Goal: Contribute content: Contribute content

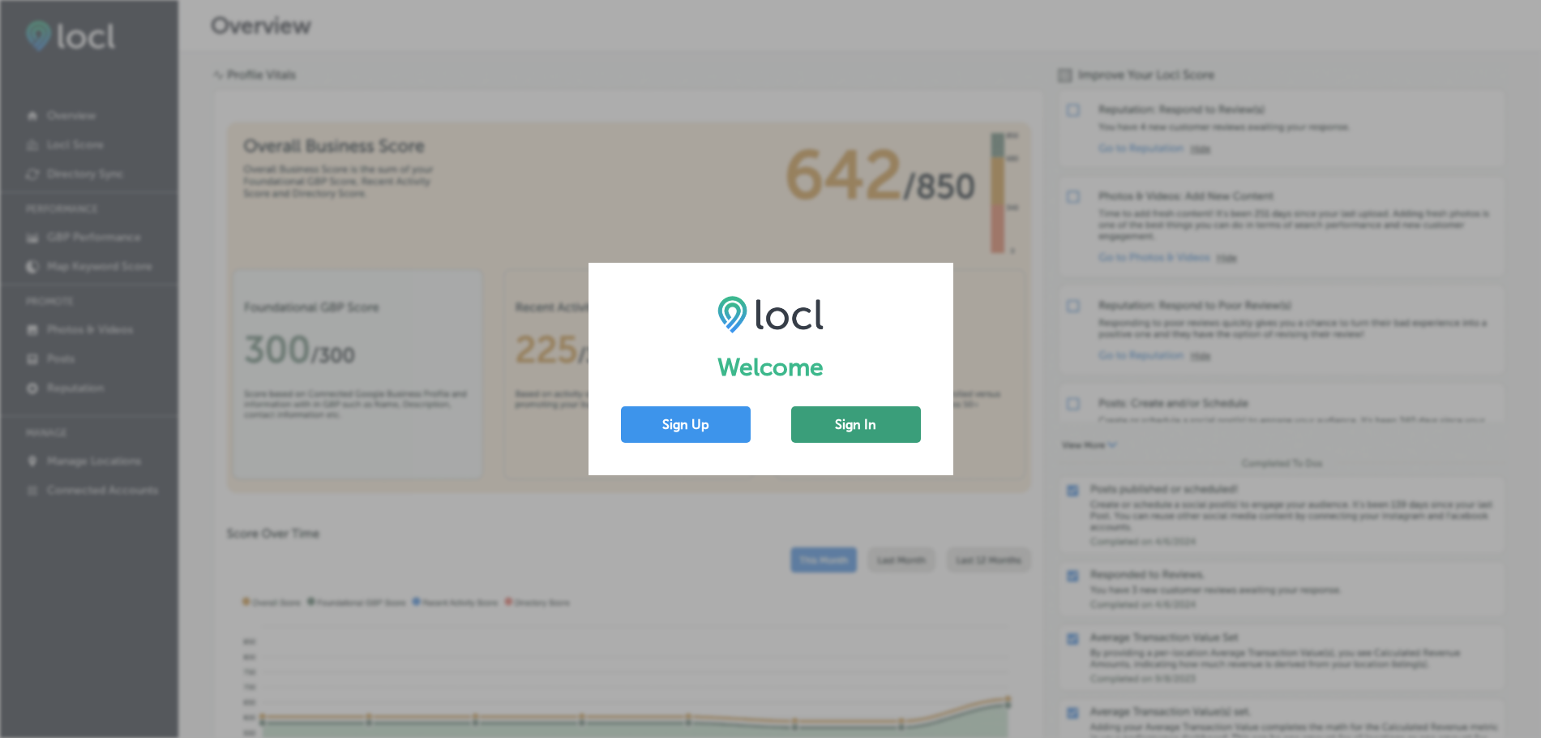
click at [859, 434] on button "Sign In" at bounding box center [856, 424] width 130 height 36
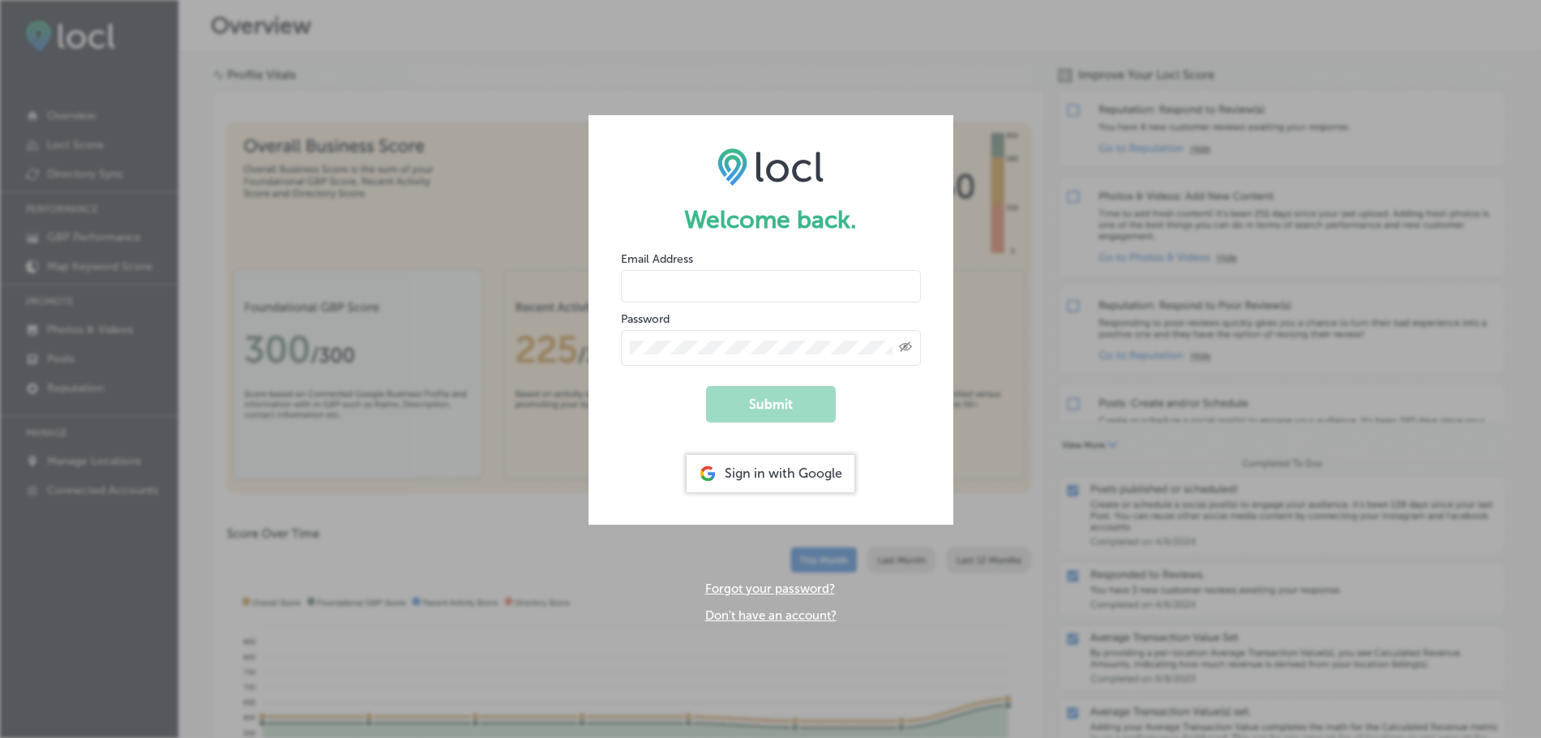
type input "[PERSON_NAME][EMAIL_ADDRESS][DOMAIN_NAME]"
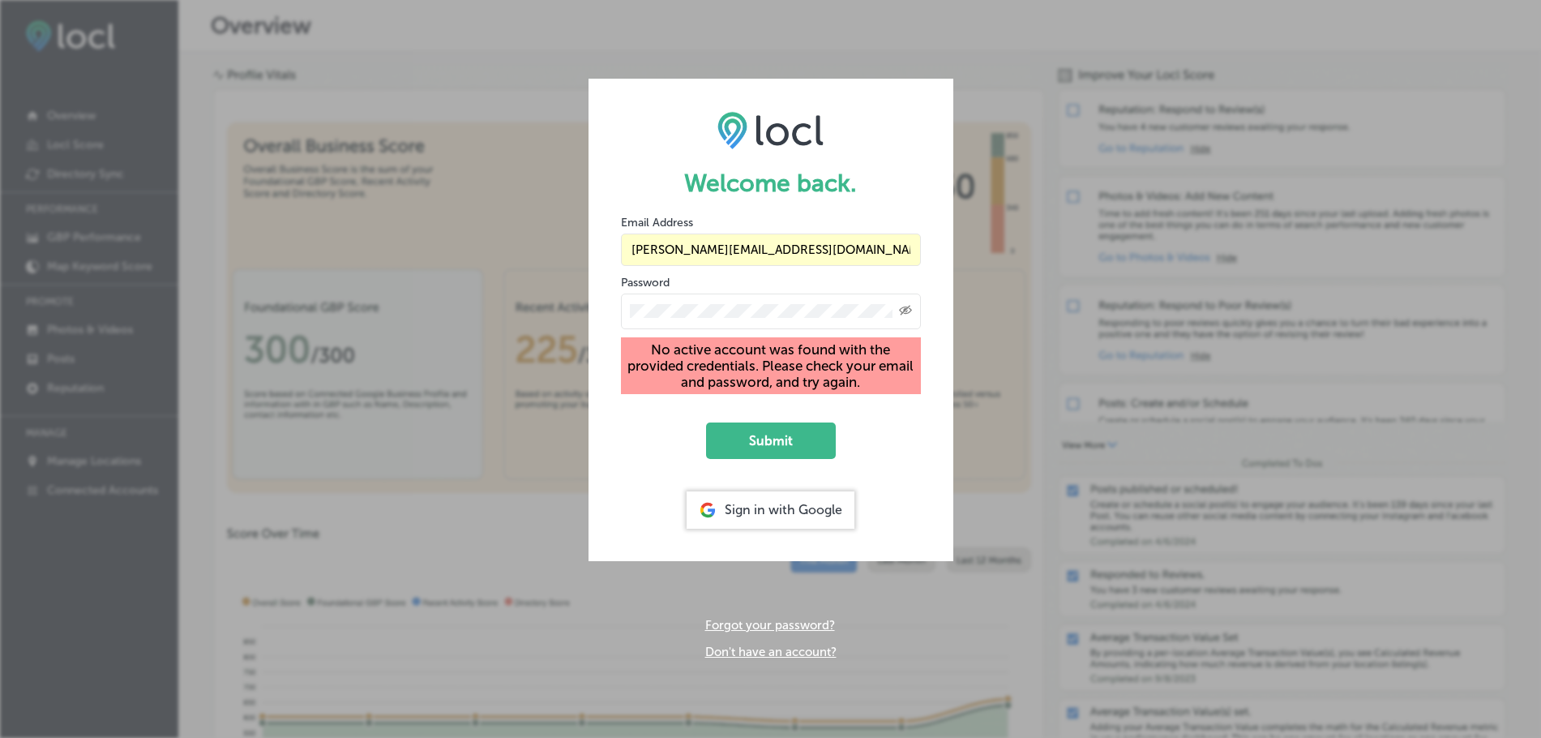
click at [792, 251] on input "[PERSON_NAME][EMAIL_ADDRESS][DOMAIN_NAME]" at bounding box center [771, 249] width 300 height 32
type input "[EMAIL_ADDRESS][DOMAIN_NAME]"
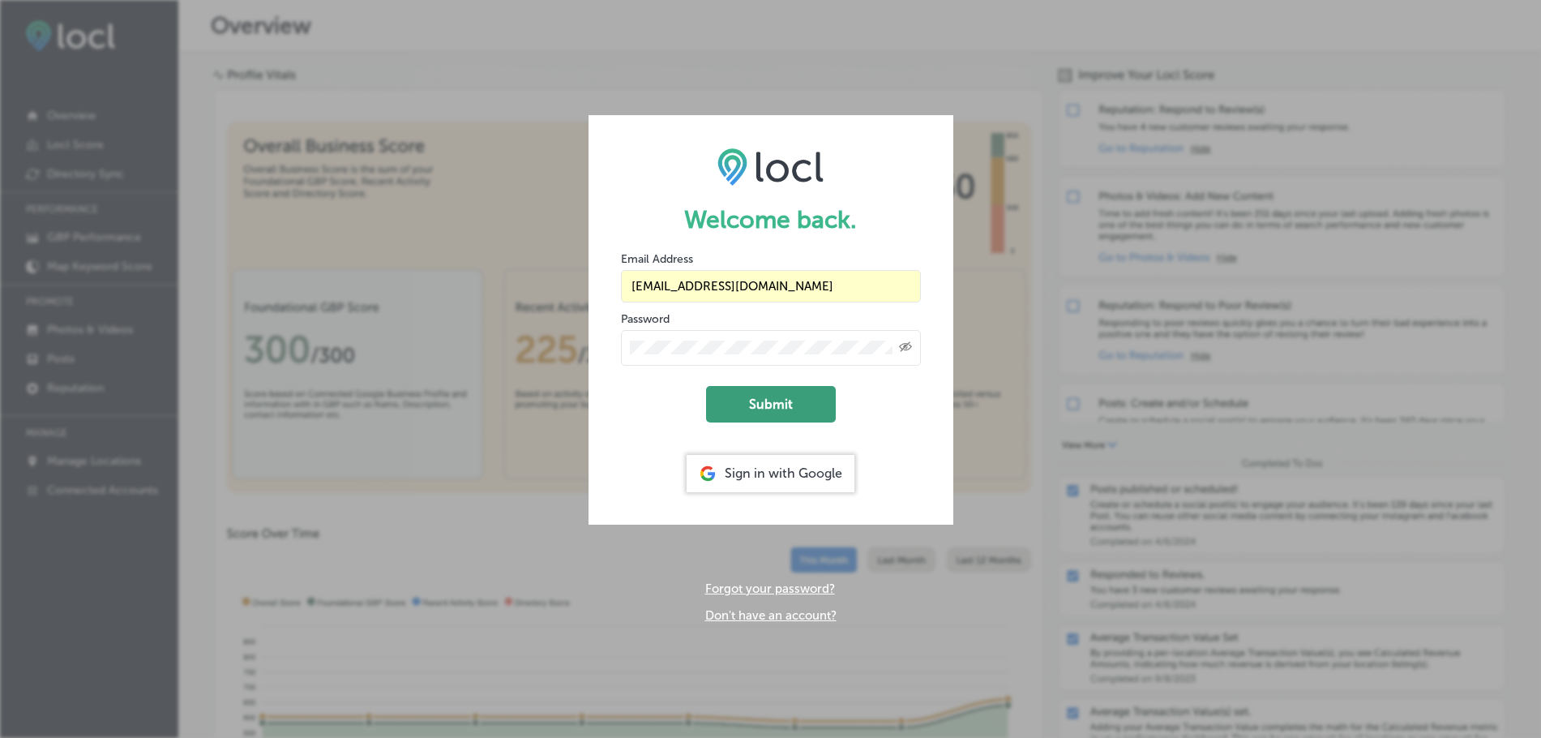
click at [789, 410] on button "Submit" at bounding box center [771, 404] width 130 height 36
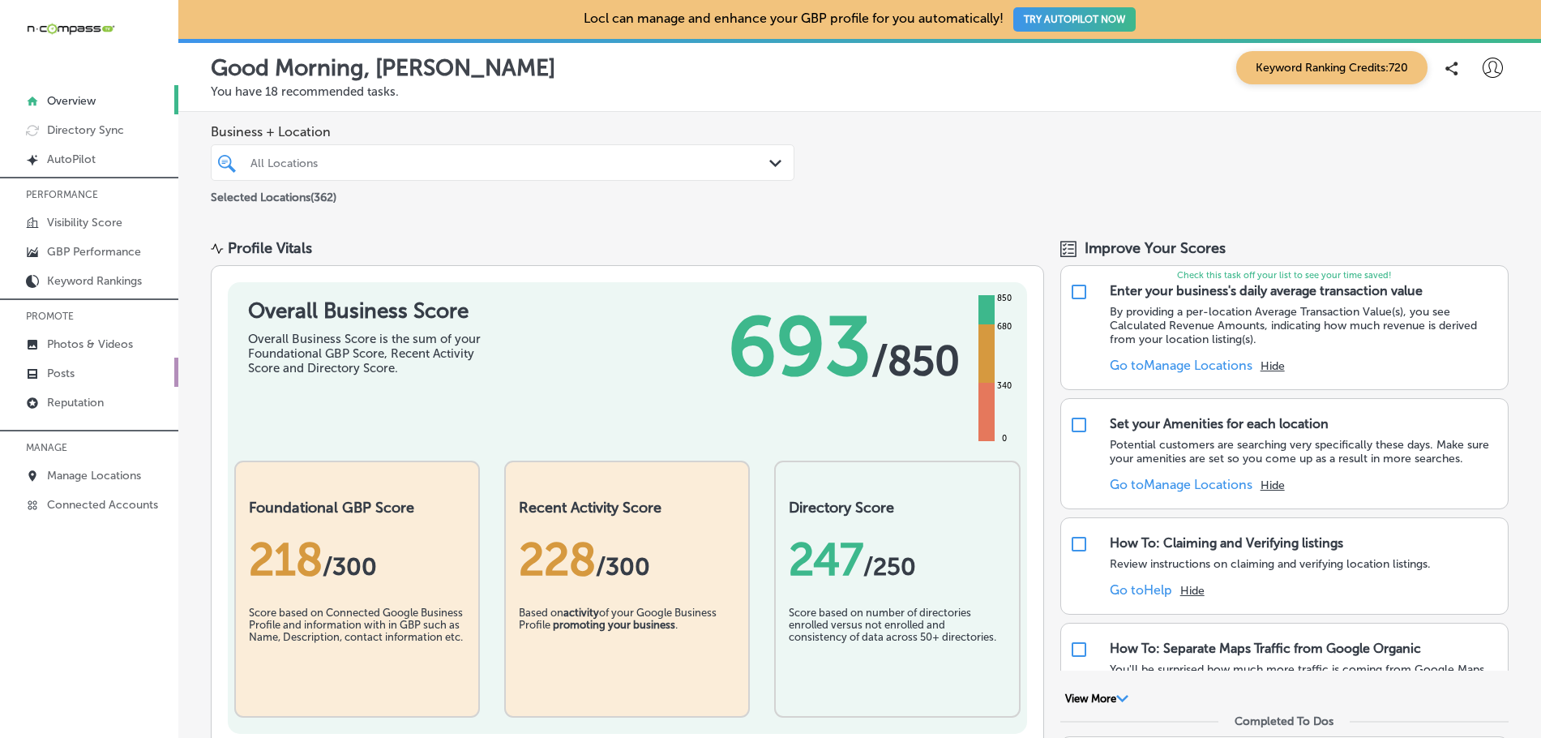
click at [50, 378] on p "Posts" at bounding box center [61, 373] width 28 height 14
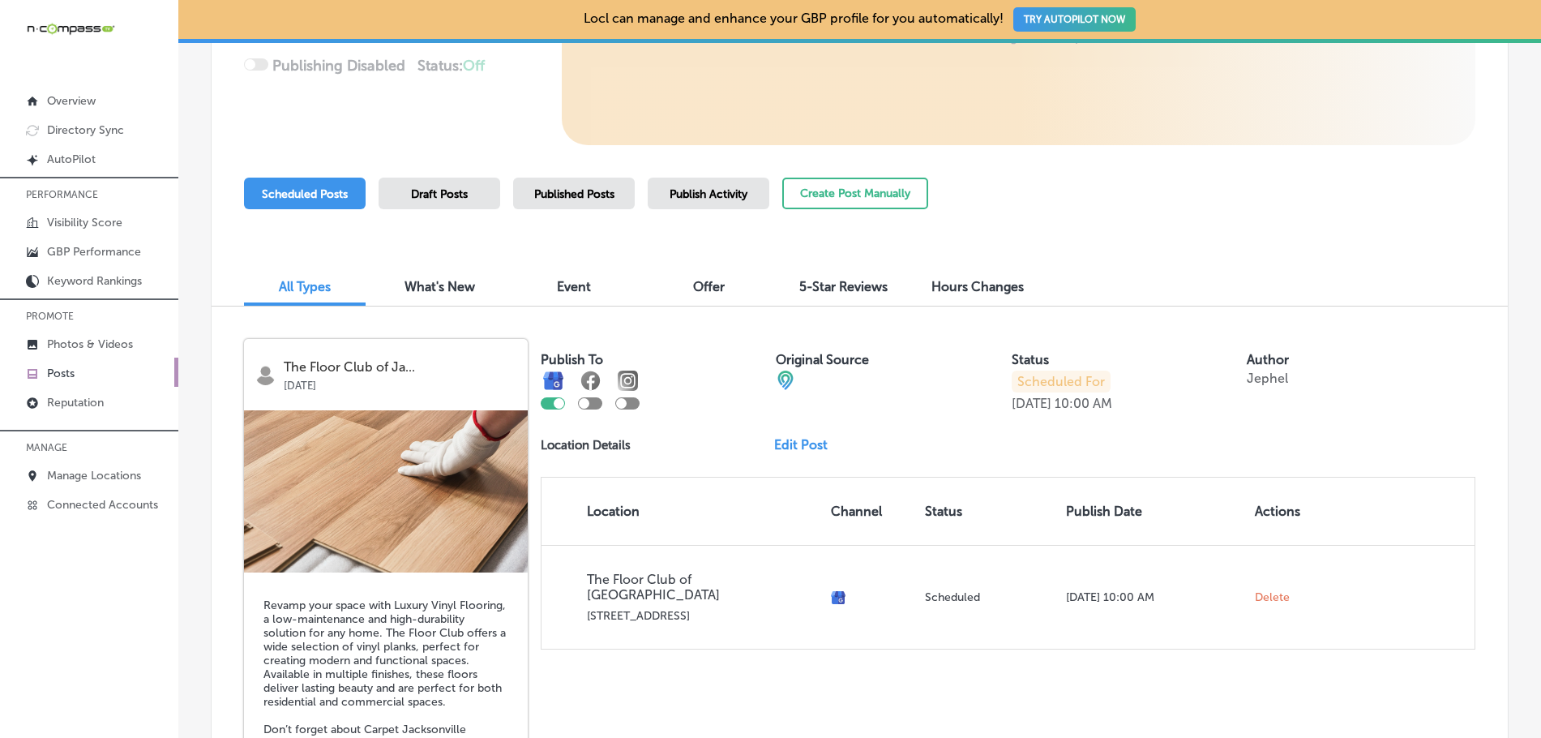
scroll to position [326, 0]
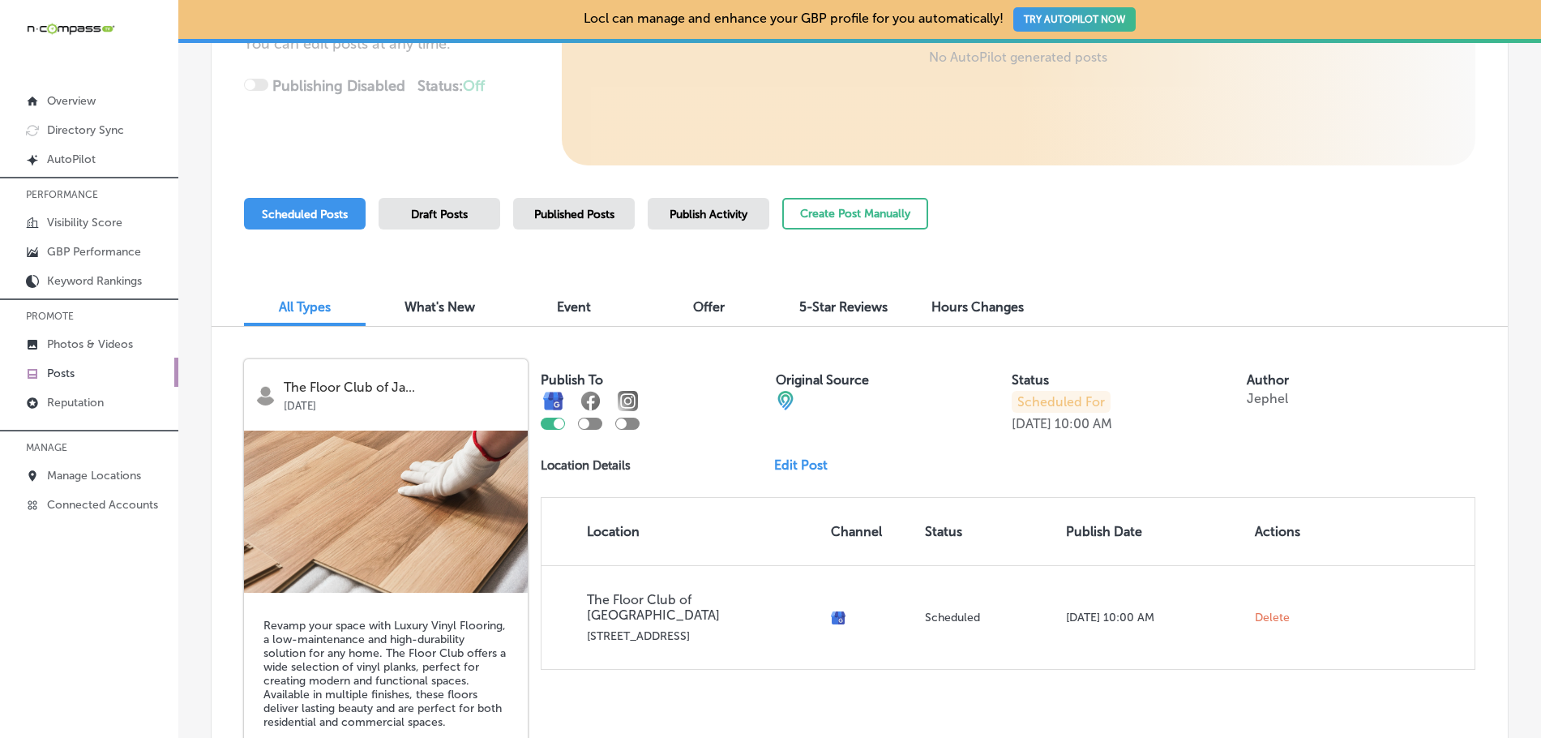
click at [849, 203] on button "Create Post Manually" at bounding box center [855, 214] width 146 height 32
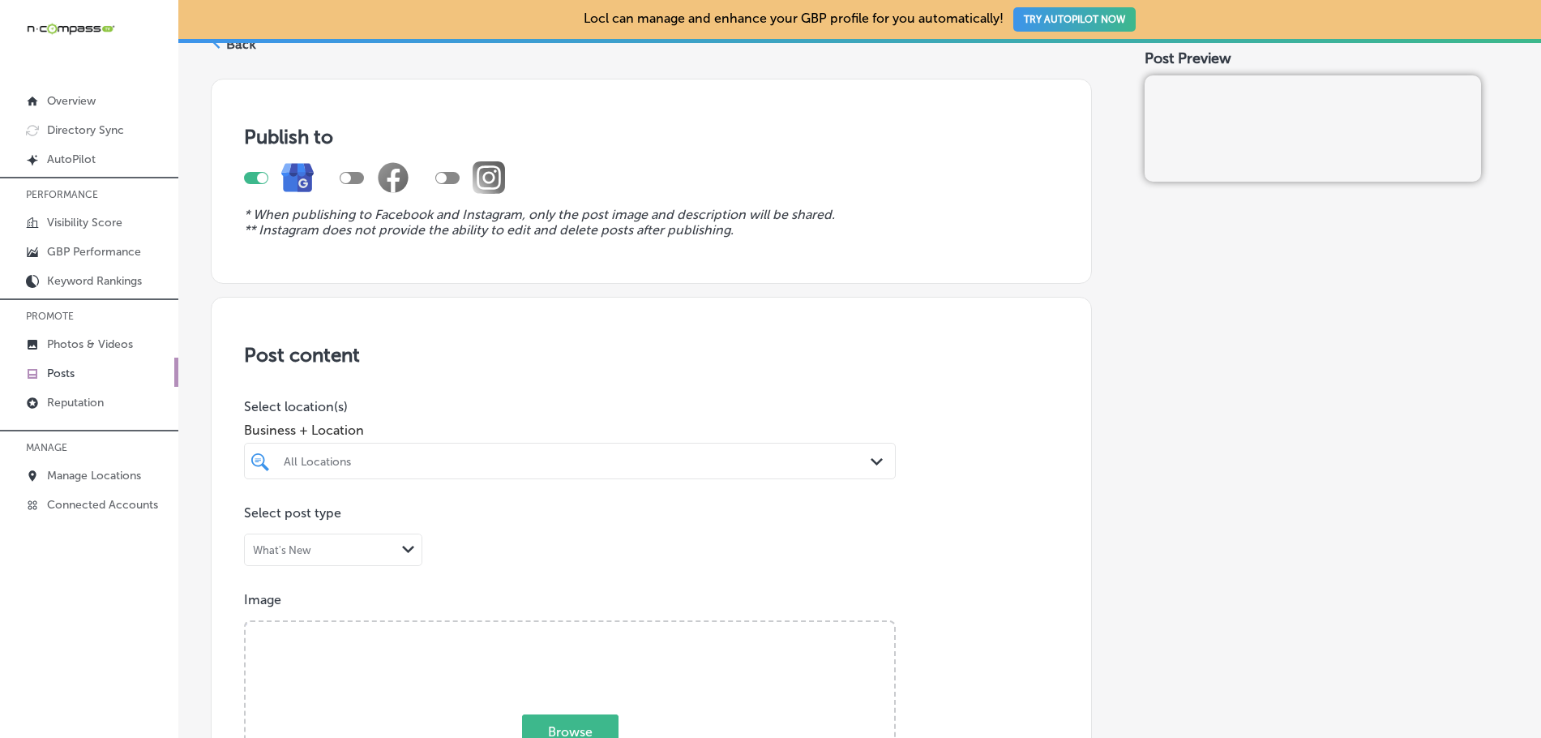
scroll to position [243, 0]
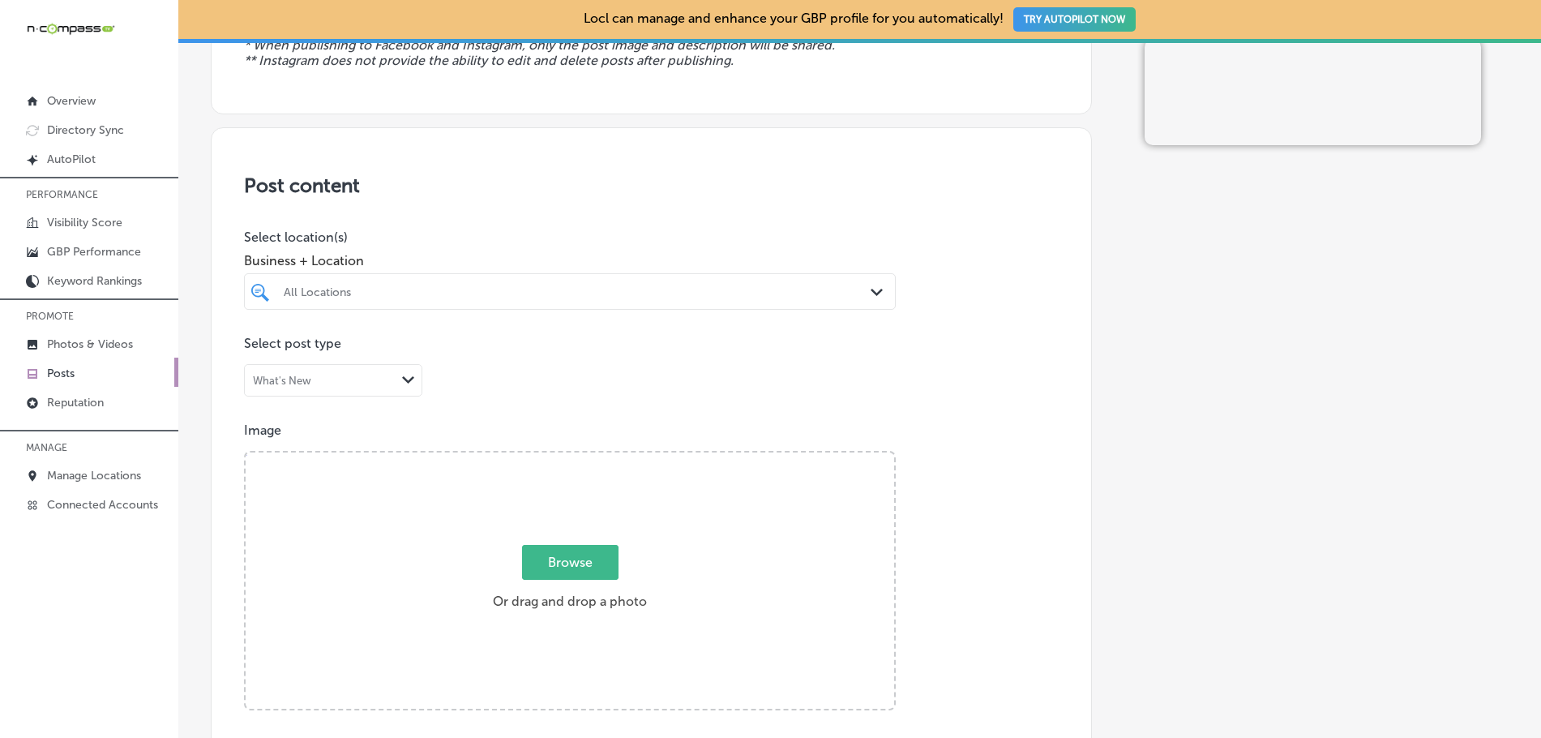
click at [366, 387] on div "What's New" at bounding box center [320, 380] width 151 height 15
click at [992, 371] on div "Post content Select location(s) Business + Location All Locations Path Created …" at bounding box center [651, 640] width 881 height 1026
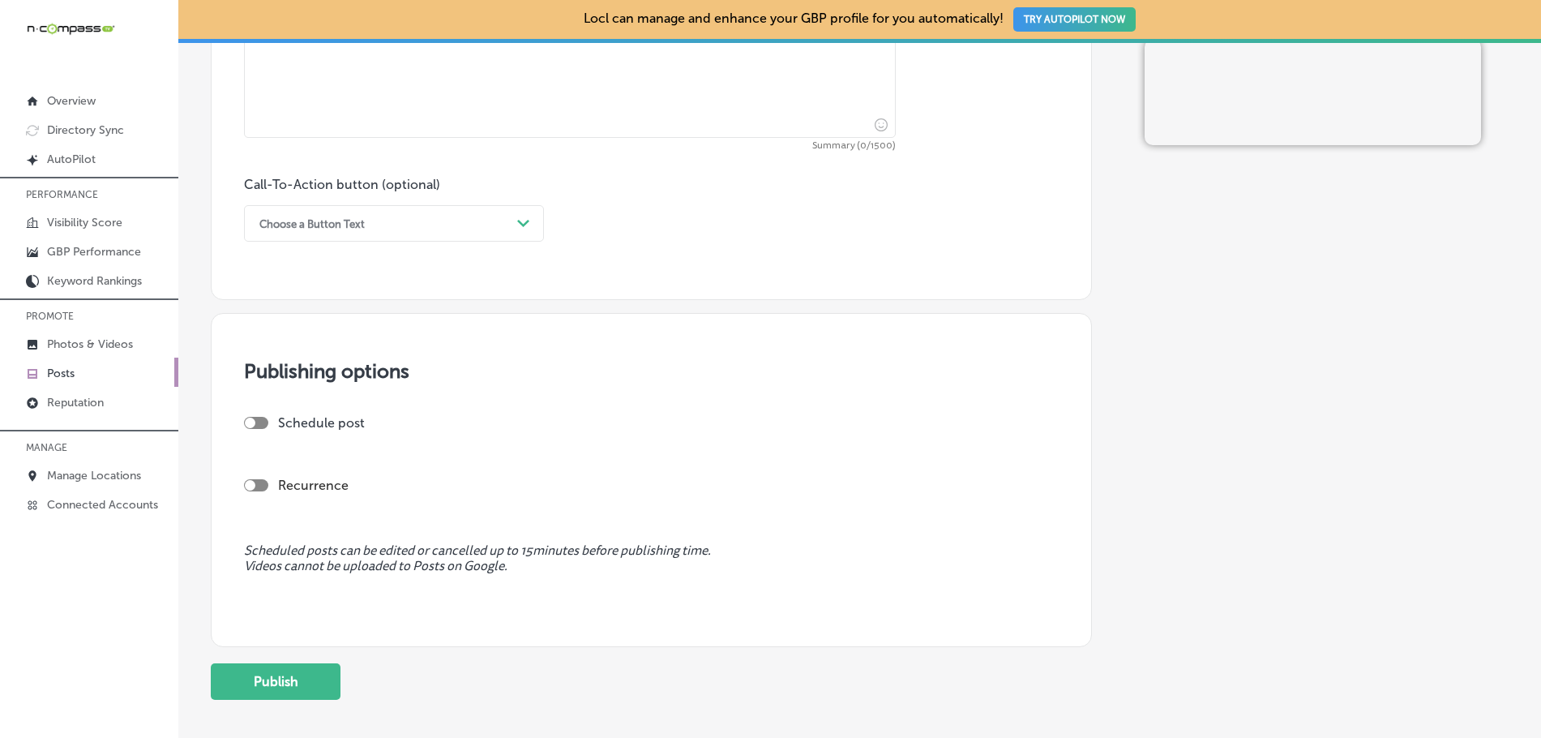
scroll to position [1135, 0]
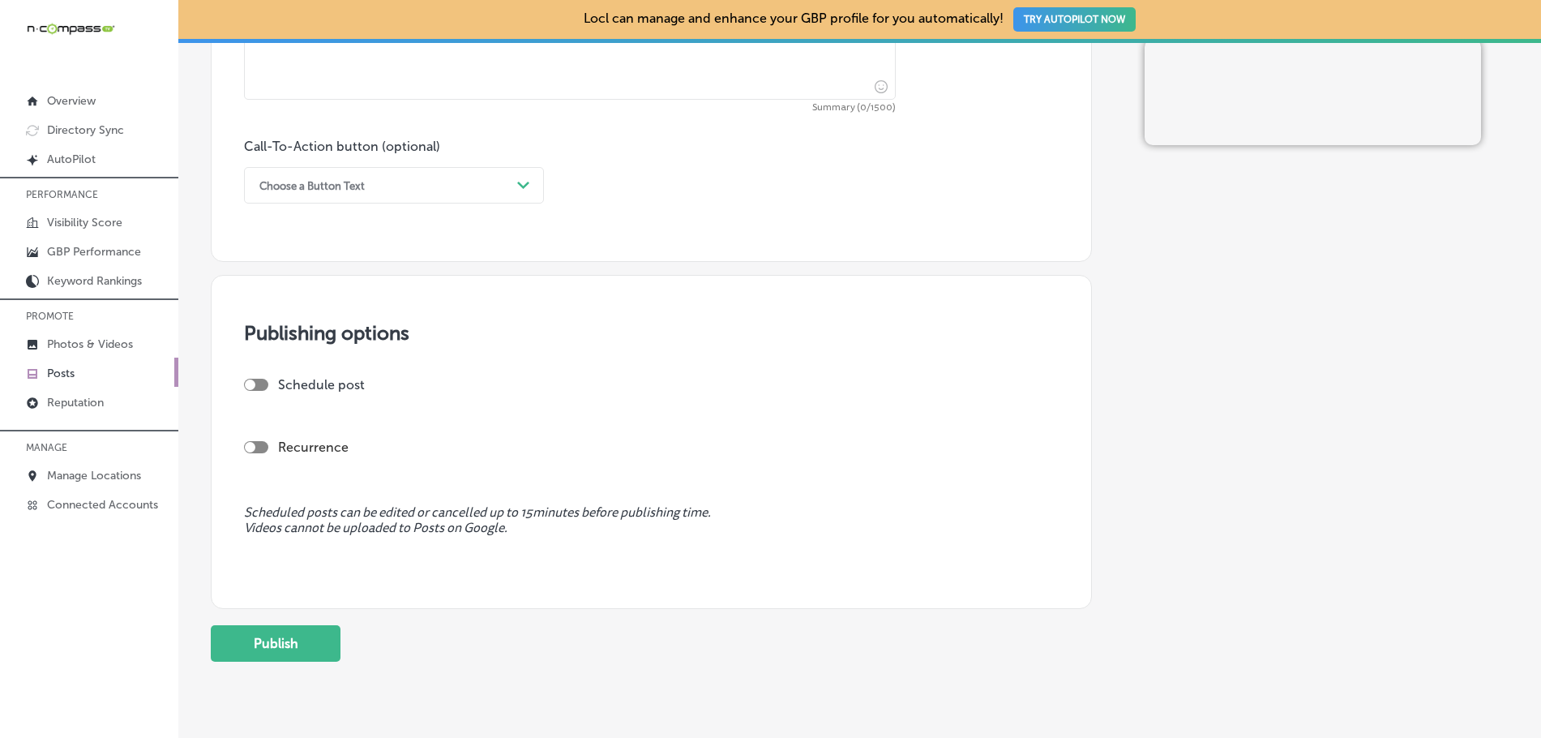
click at [266, 450] on div at bounding box center [256, 447] width 24 height 12
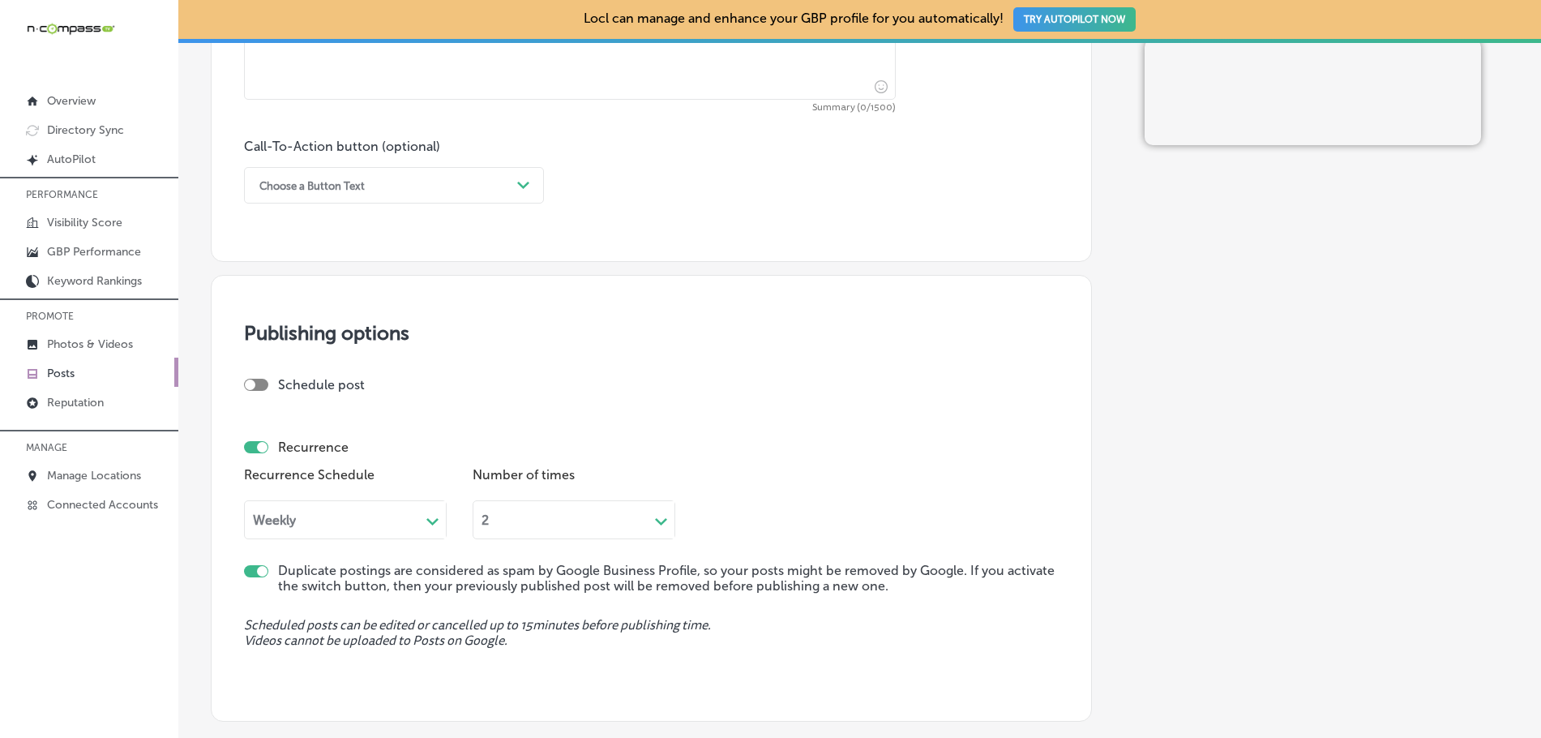
click at [256, 446] on div at bounding box center [256, 447] width 24 height 12
checkbox input "false"
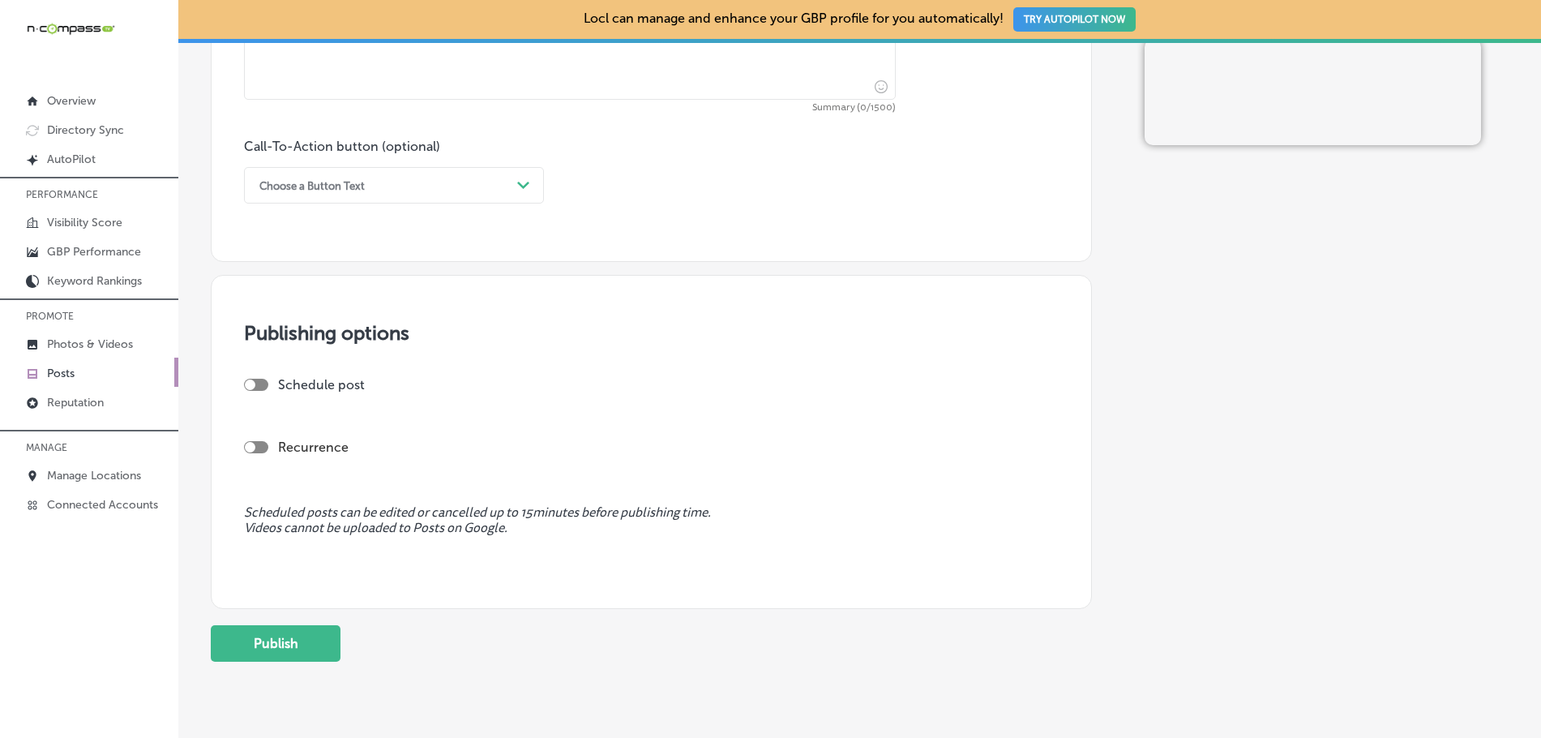
click at [263, 383] on div at bounding box center [256, 385] width 24 height 12
checkbox input "true"
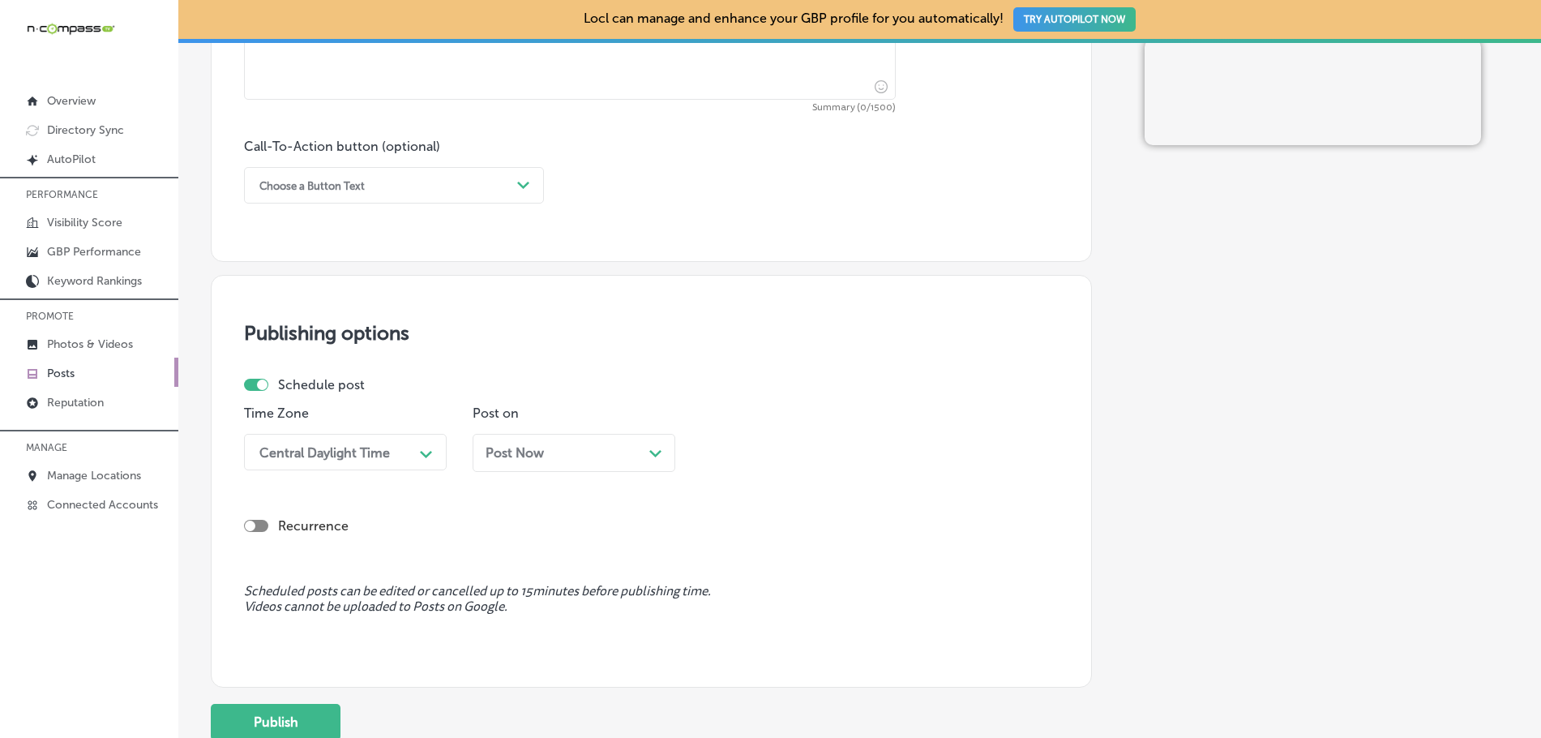
click at [605, 445] on div "Post Now Path Created with Sketch." at bounding box center [573, 452] width 177 height 15
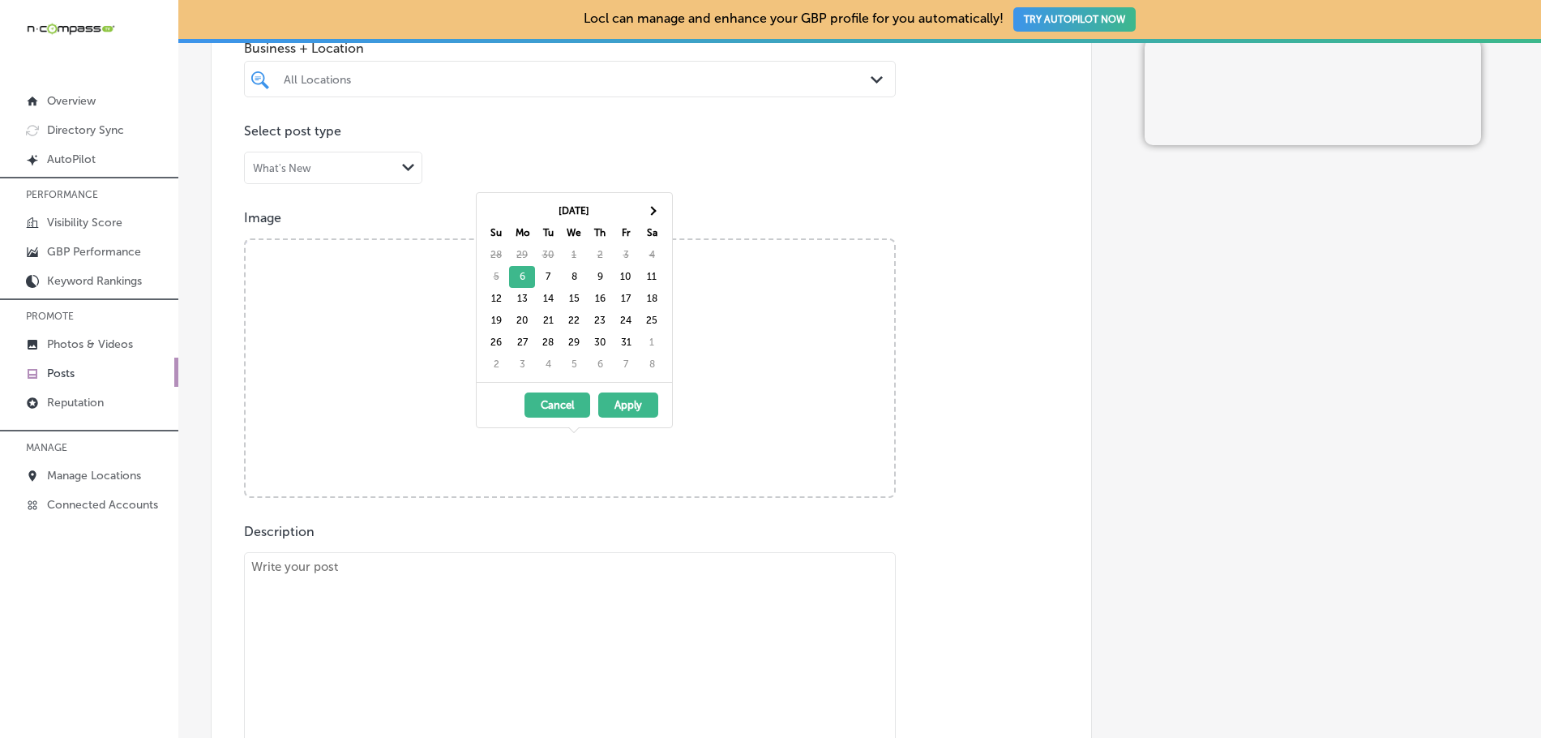
scroll to position [209, 0]
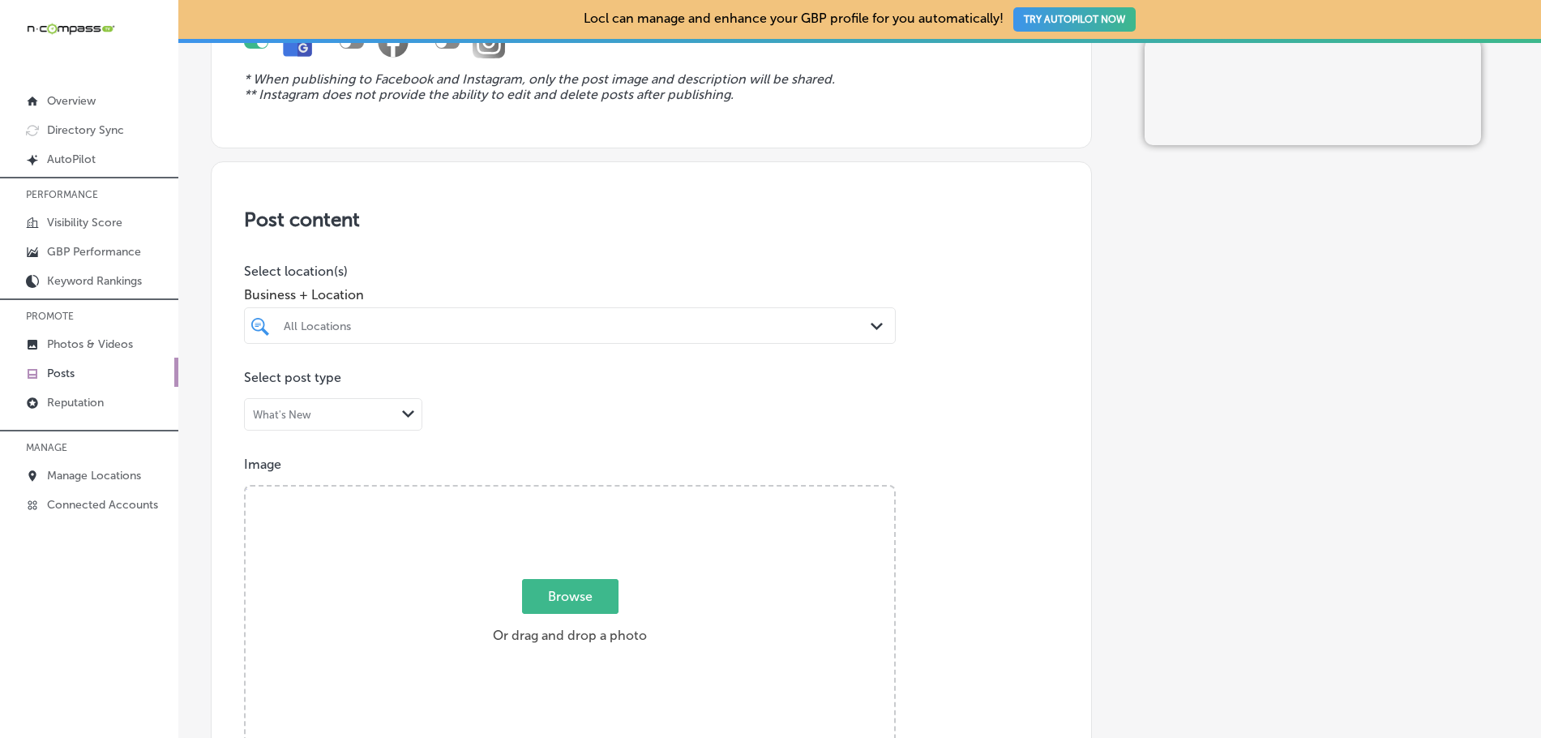
scroll to position [0, 0]
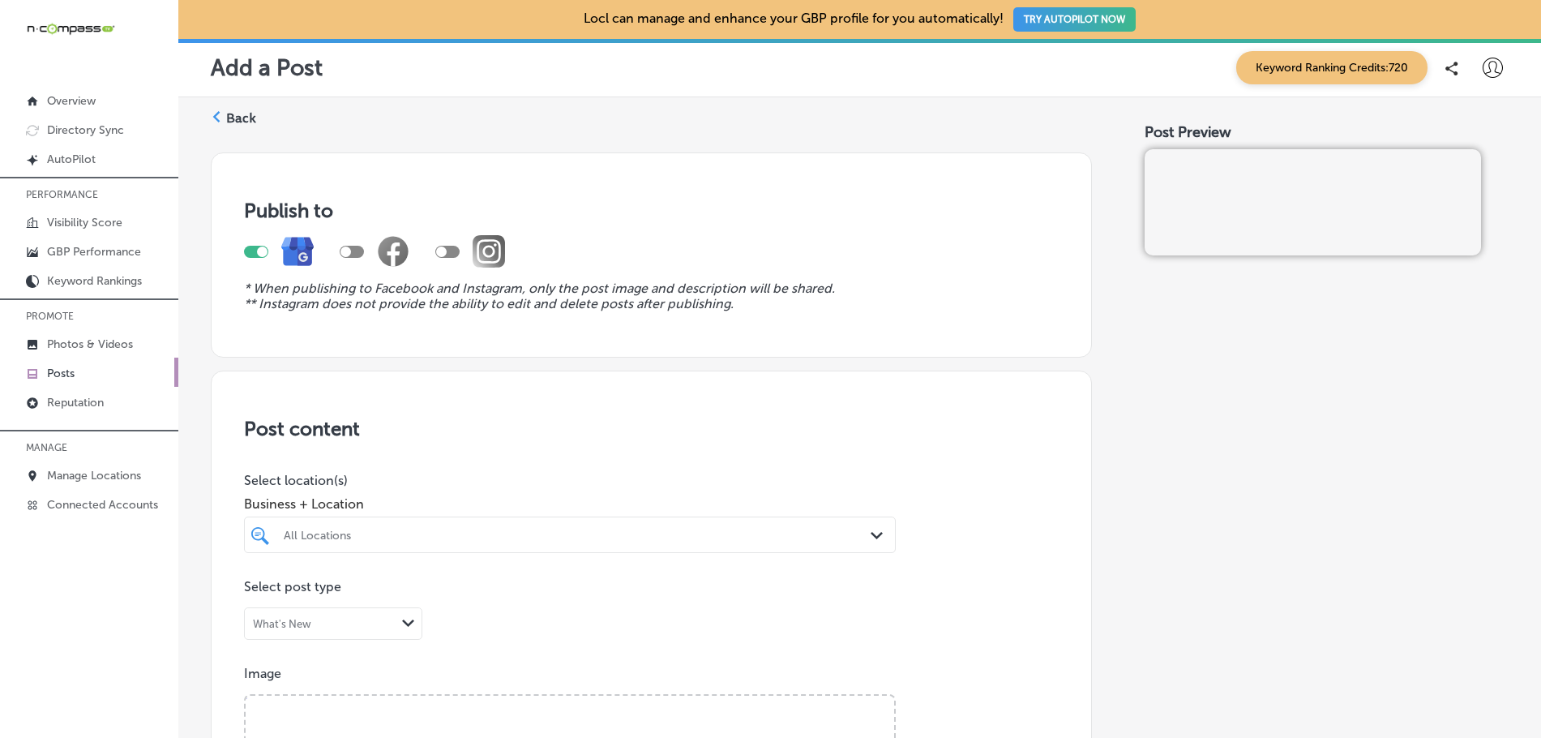
click at [1241, 187] on div at bounding box center [1312, 168] width 336 height 39
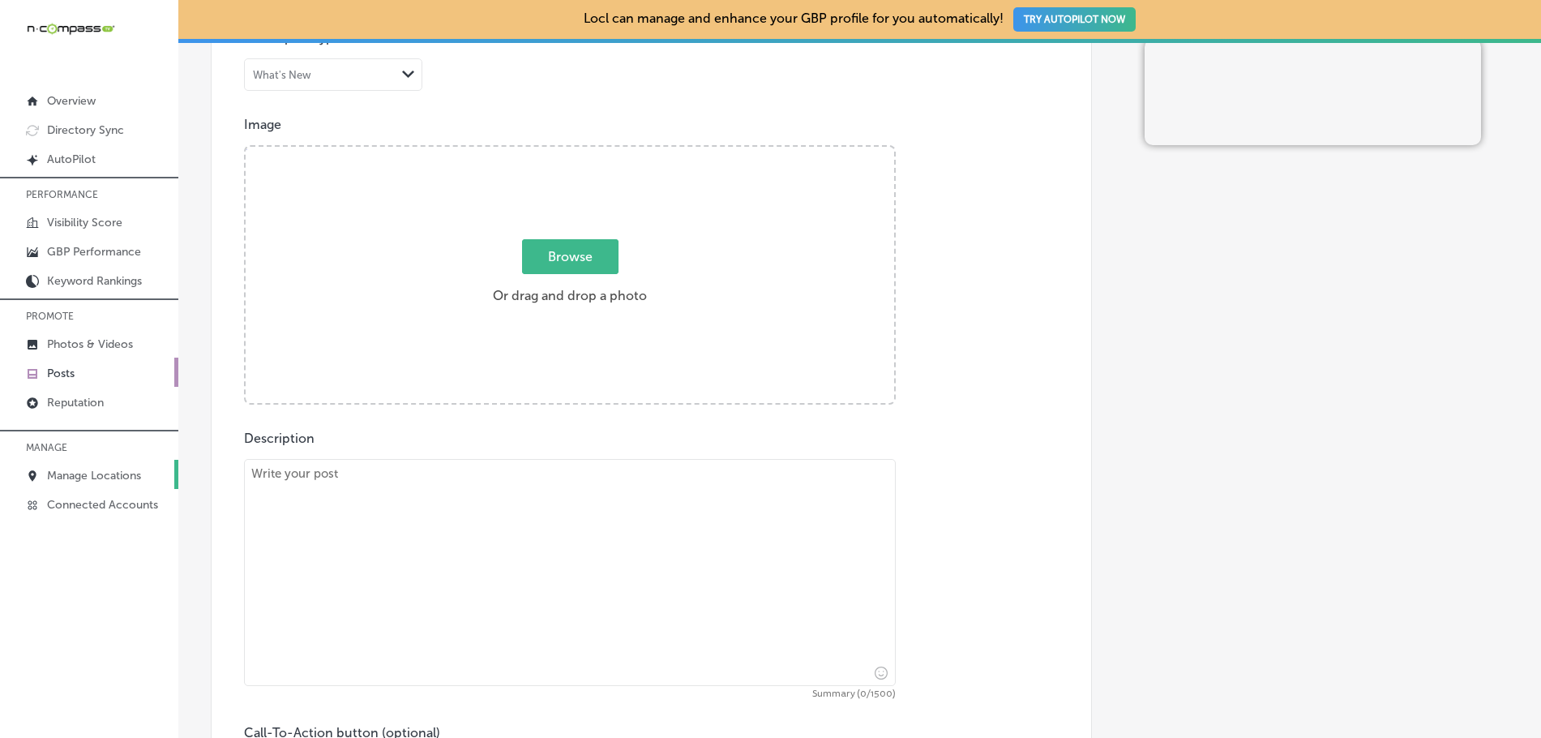
scroll to position [567, 0]
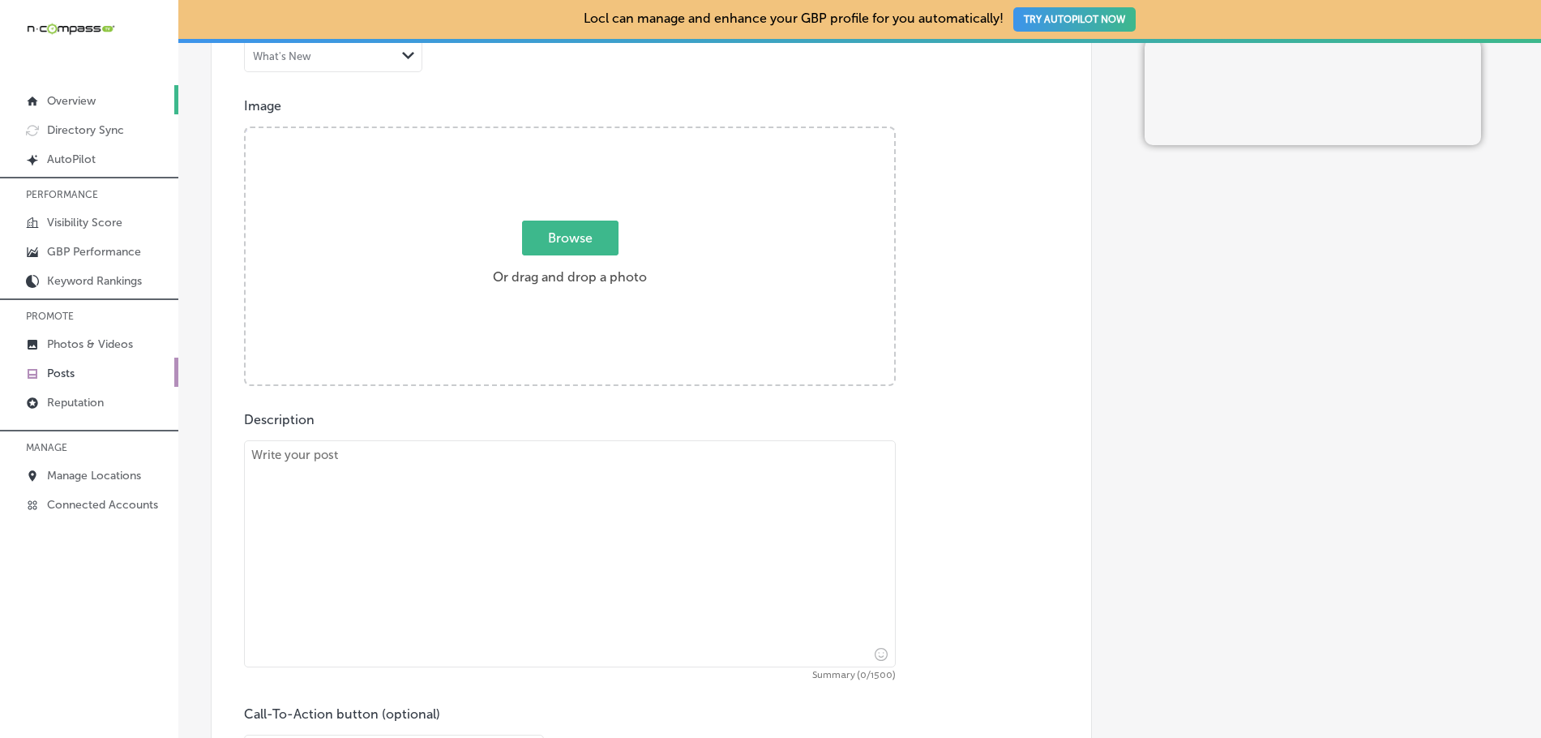
click at [67, 103] on p "Overview" at bounding box center [71, 101] width 49 height 14
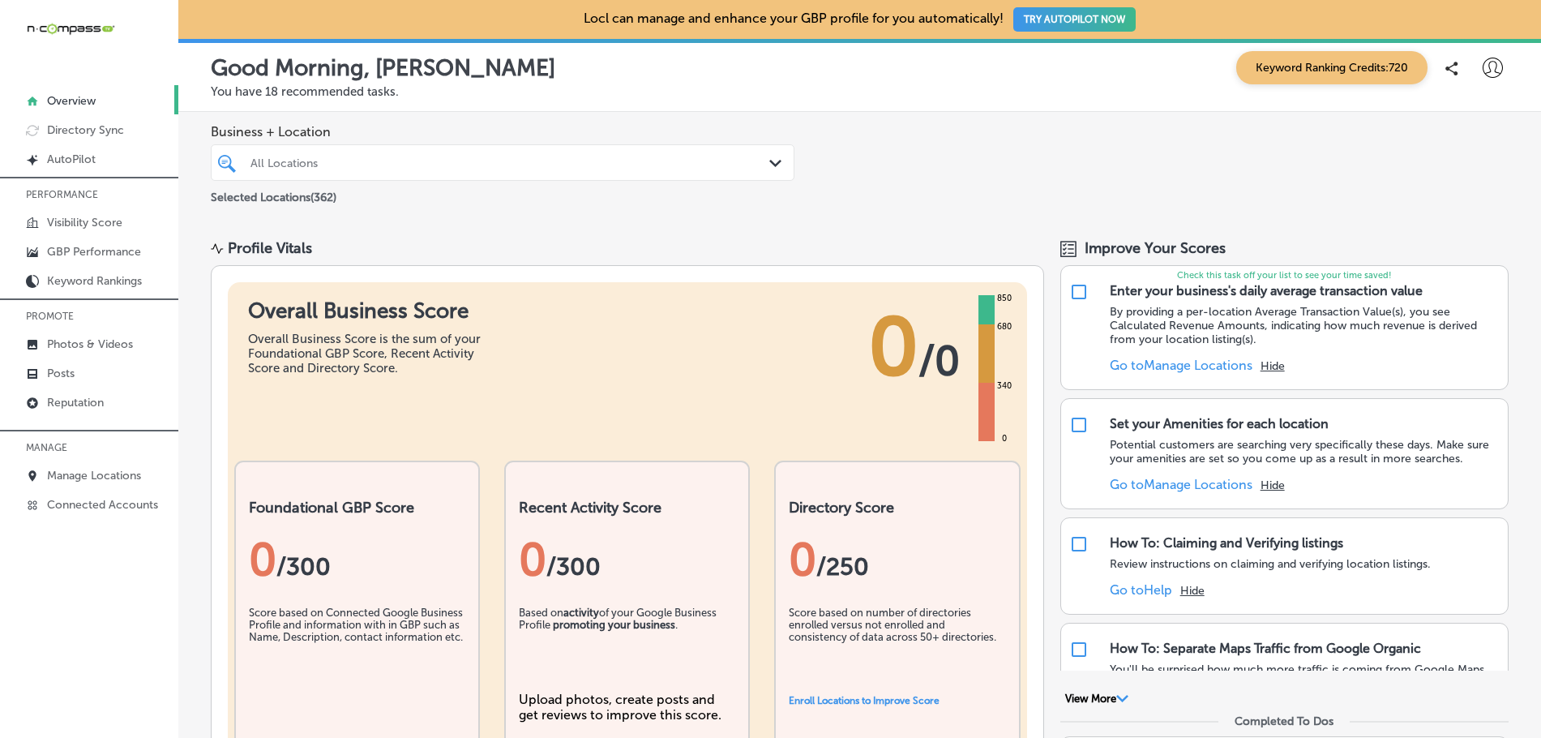
click at [1482, 73] on icon at bounding box center [1492, 68] width 20 height 20
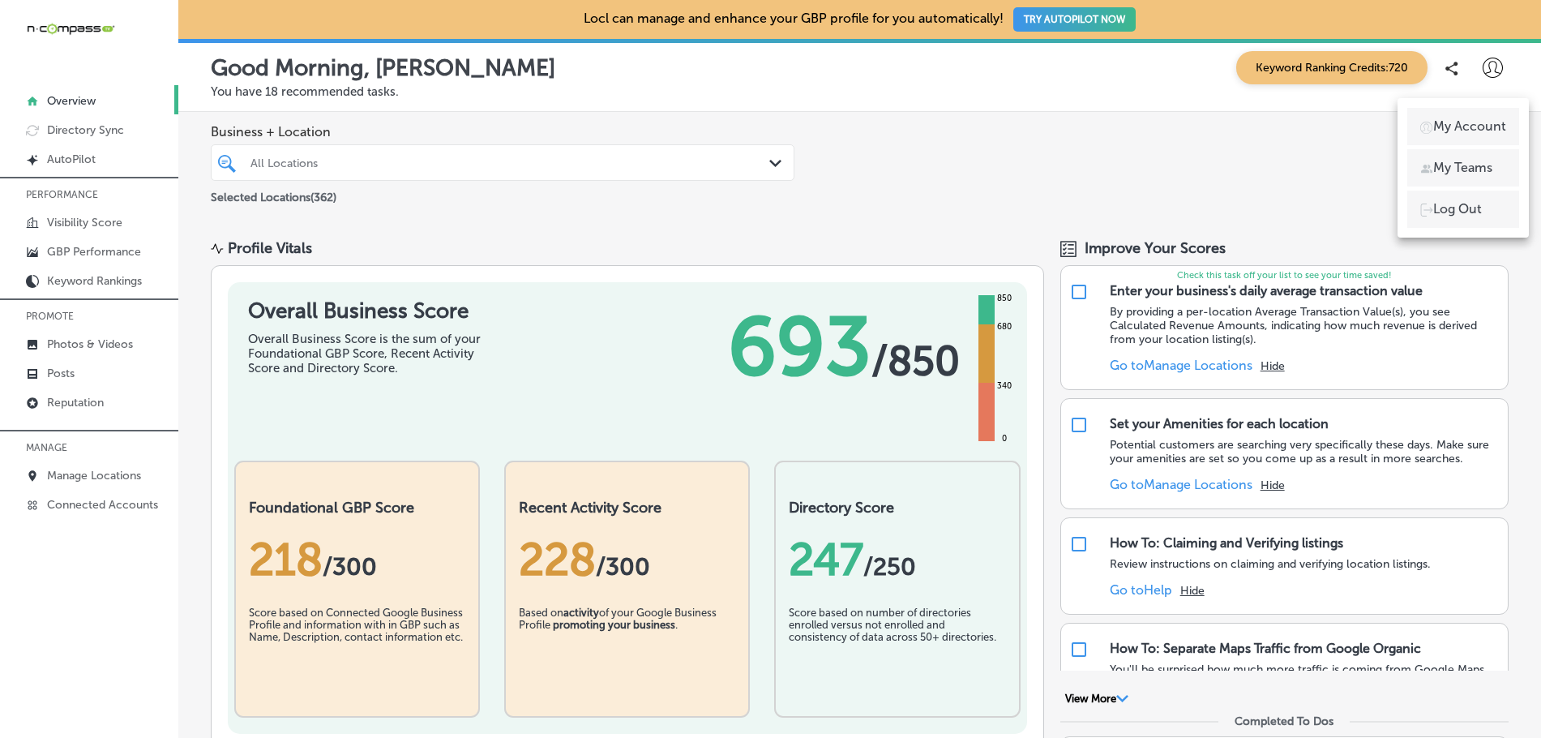
click at [1438, 210] on p "Log Out" at bounding box center [1457, 208] width 49 height 19
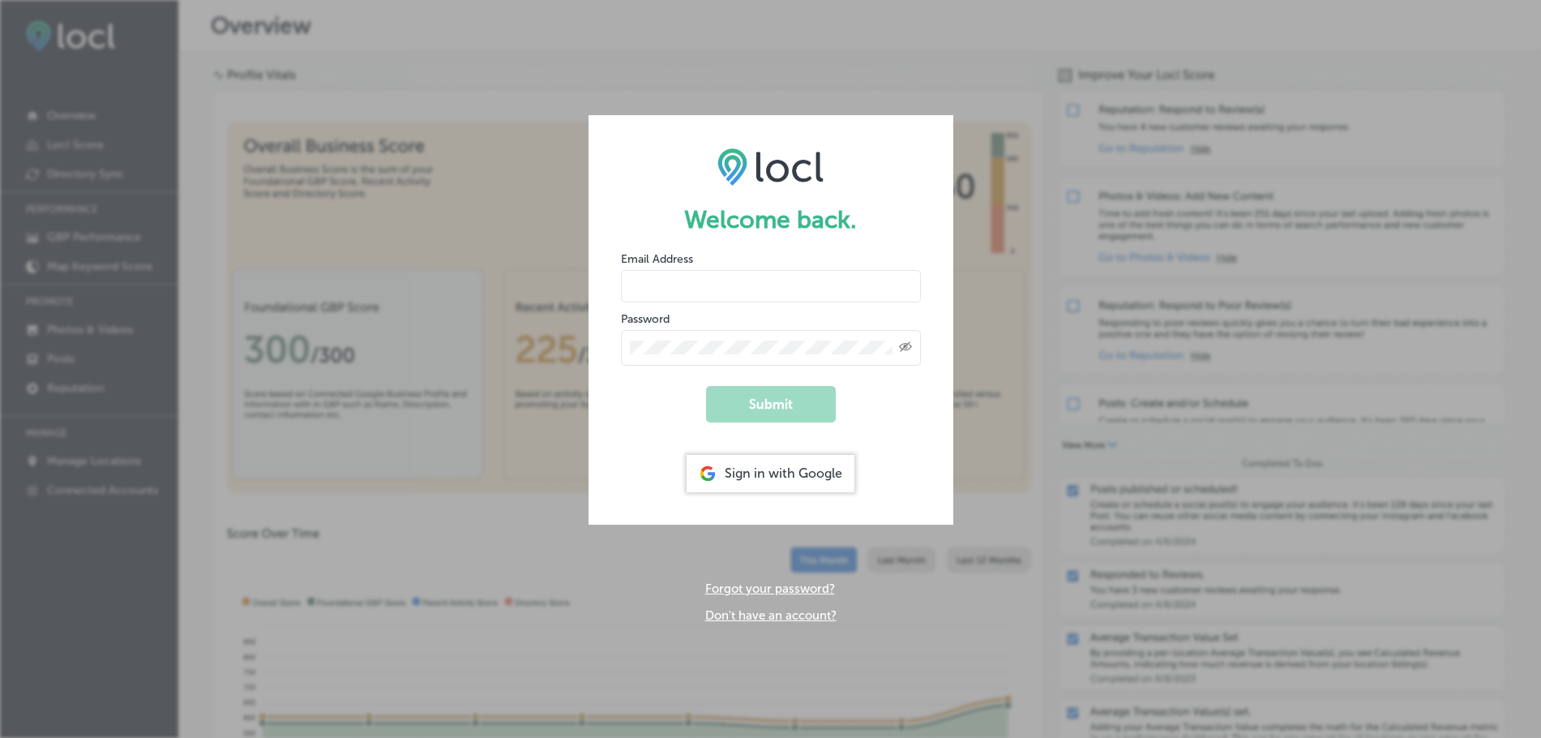
click at [967, 53] on div "Welcome back. Email Address Password Created with Sketch. Submit Sign in with G…" at bounding box center [770, 369] width 1541 height 738
